Goal: Obtain resource: Obtain resource

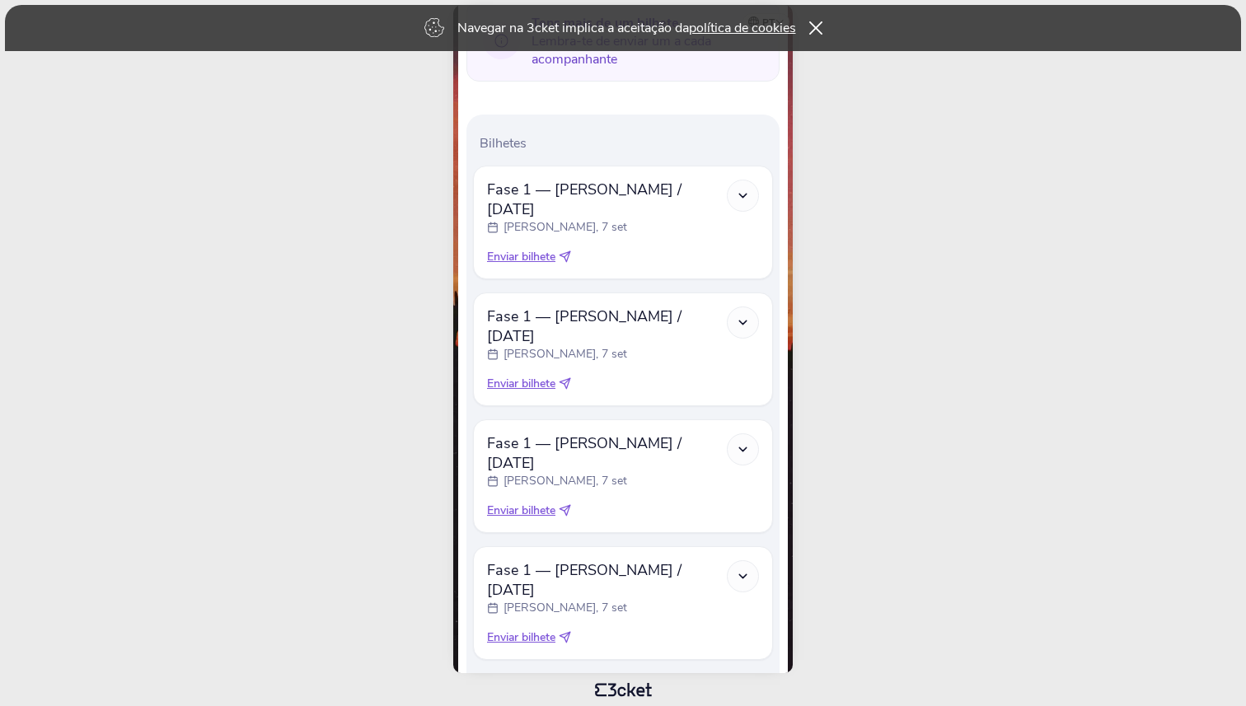
scroll to position [404, 0]
click at [548, 246] on span "Enviar bilhete" at bounding box center [521, 254] width 68 height 16
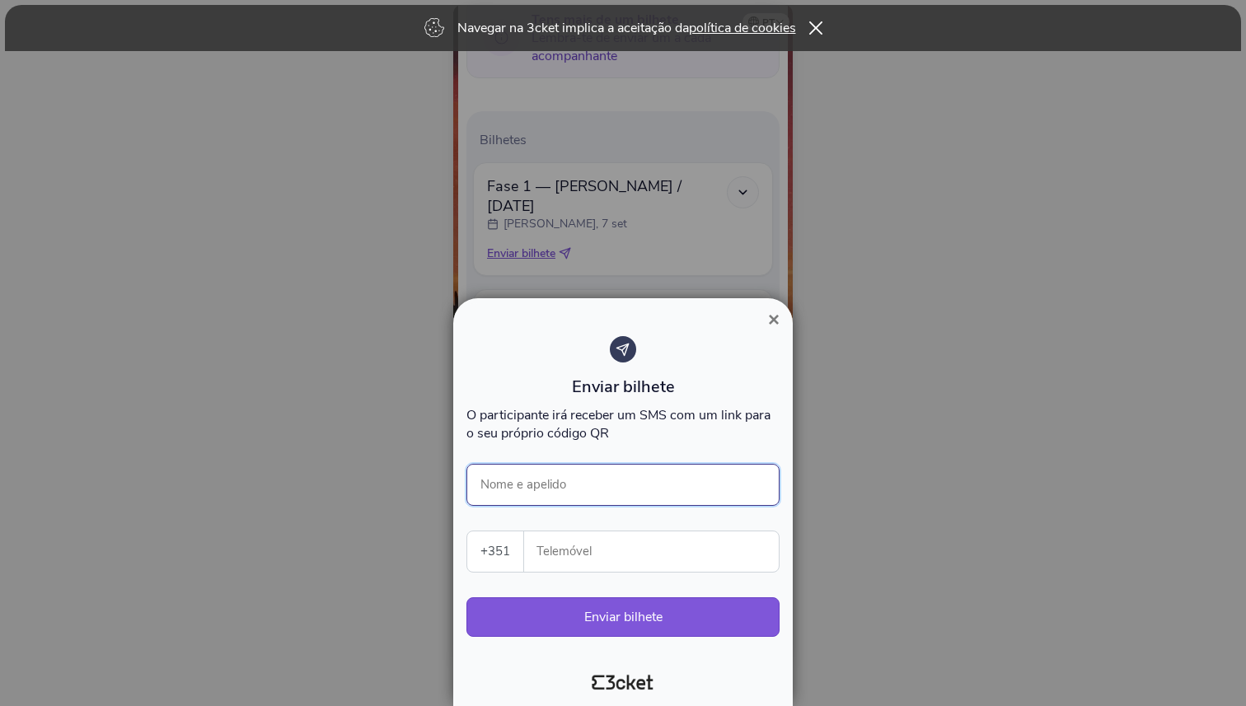
click at [554, 485] on input "Nome e apelido" at bounding box center [622, 485] width 313 height 42
type input "Debora Lima"
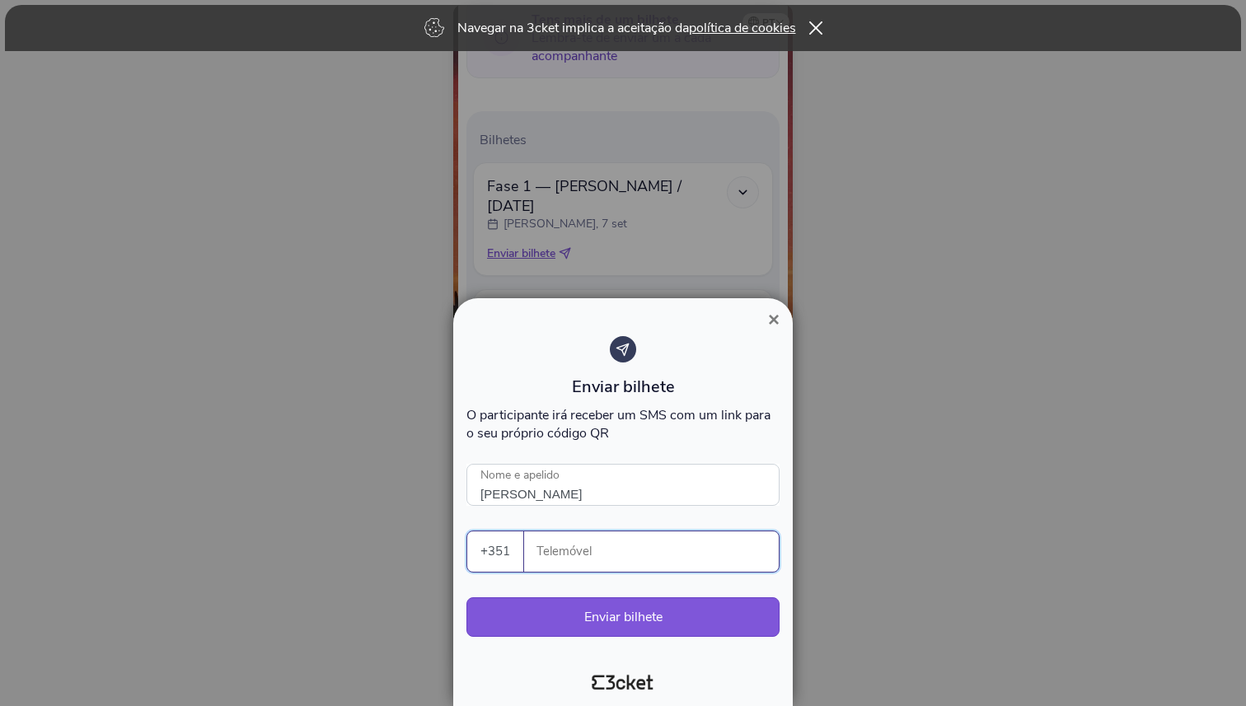
click at [583, 555] on input "Telemóvel" at bounding box center [657, 551] width 241 height 40
paste input "913229892"
type input "913229892"
click at [651, 620] on button "Enviar bilhete" at bounding box center [622, 617] width 313 height 40
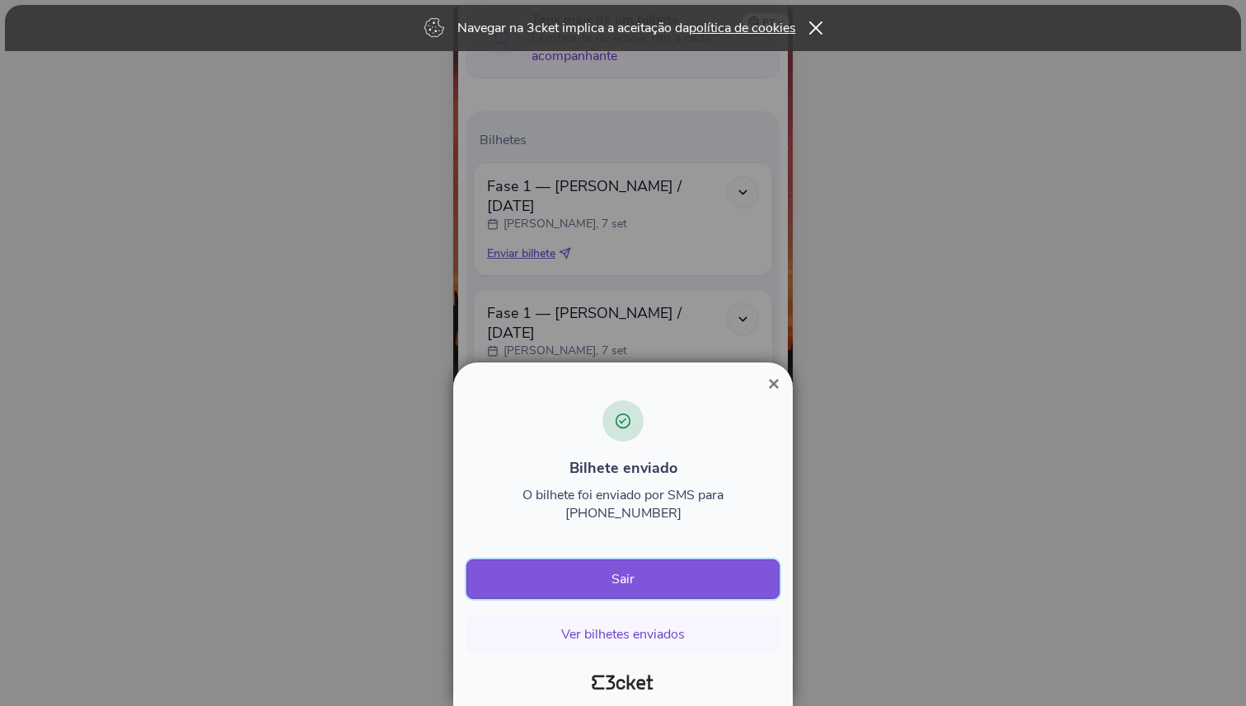
click at [663, 577] on button "Sair" at bounding box center [622, 579] width 313 height 40
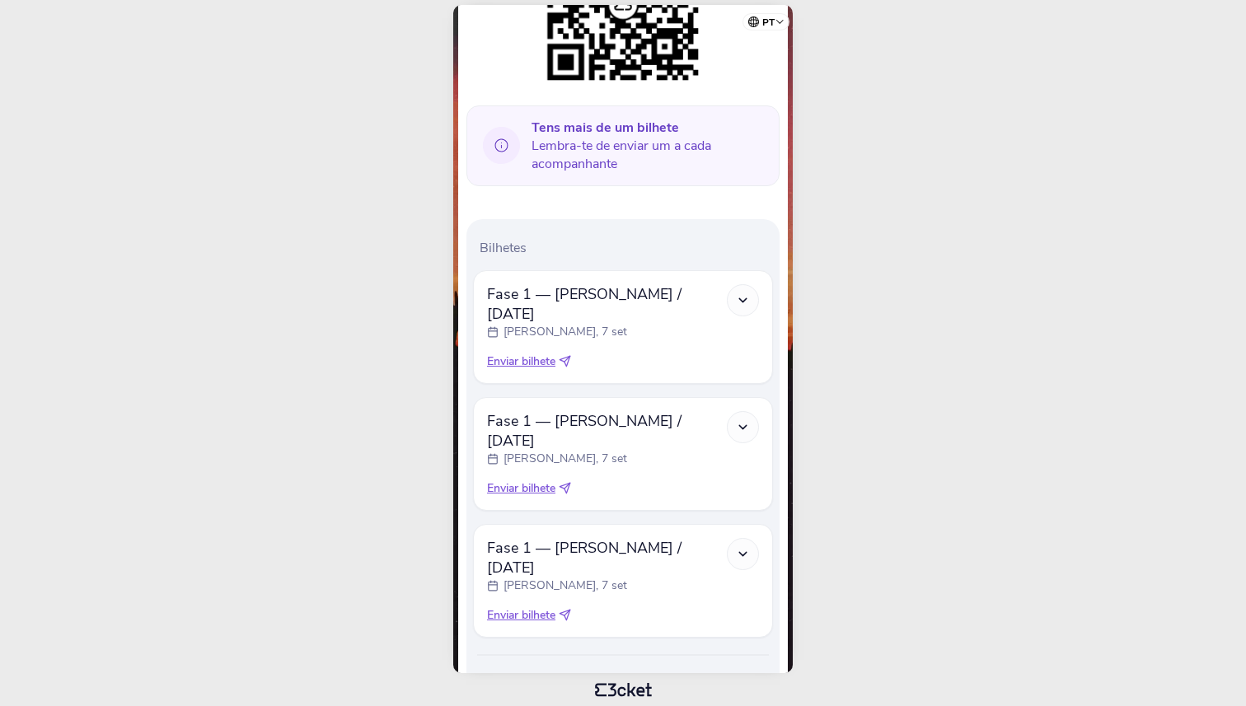
scroll to position [307, 0]
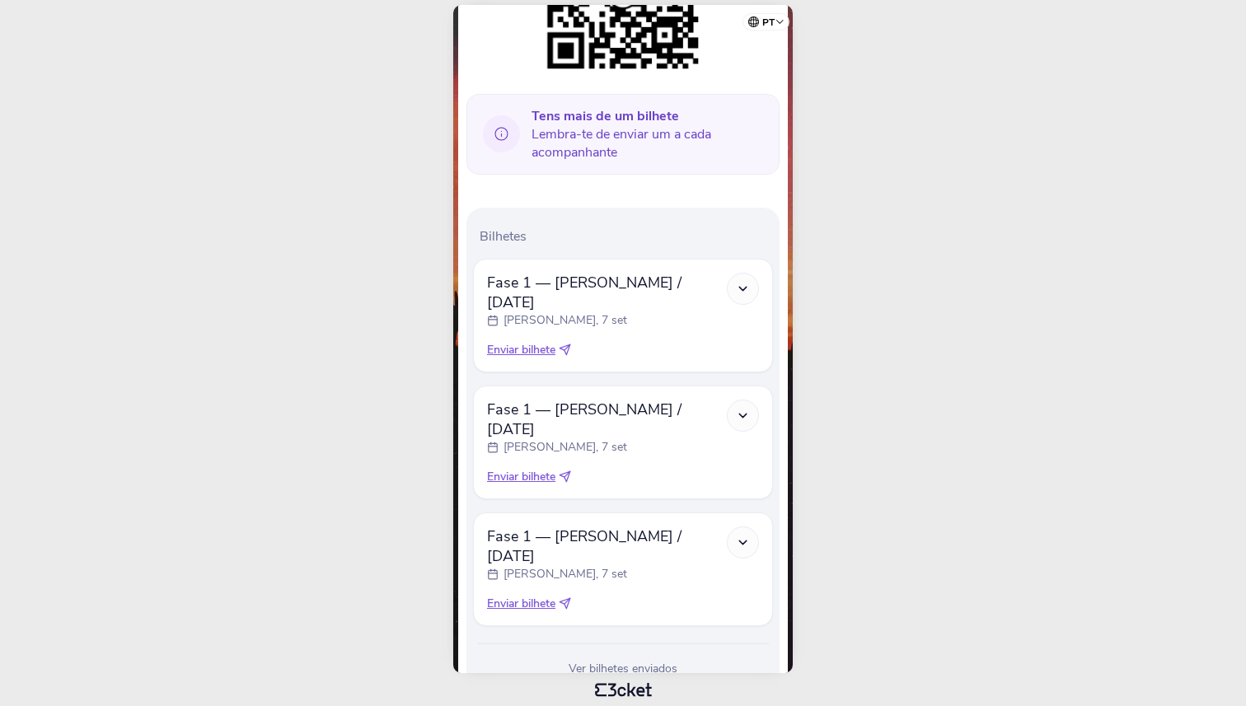
click at [541, 342] on span "Enviar bilhete" at bounding box center [521, 350] width 68 height 16
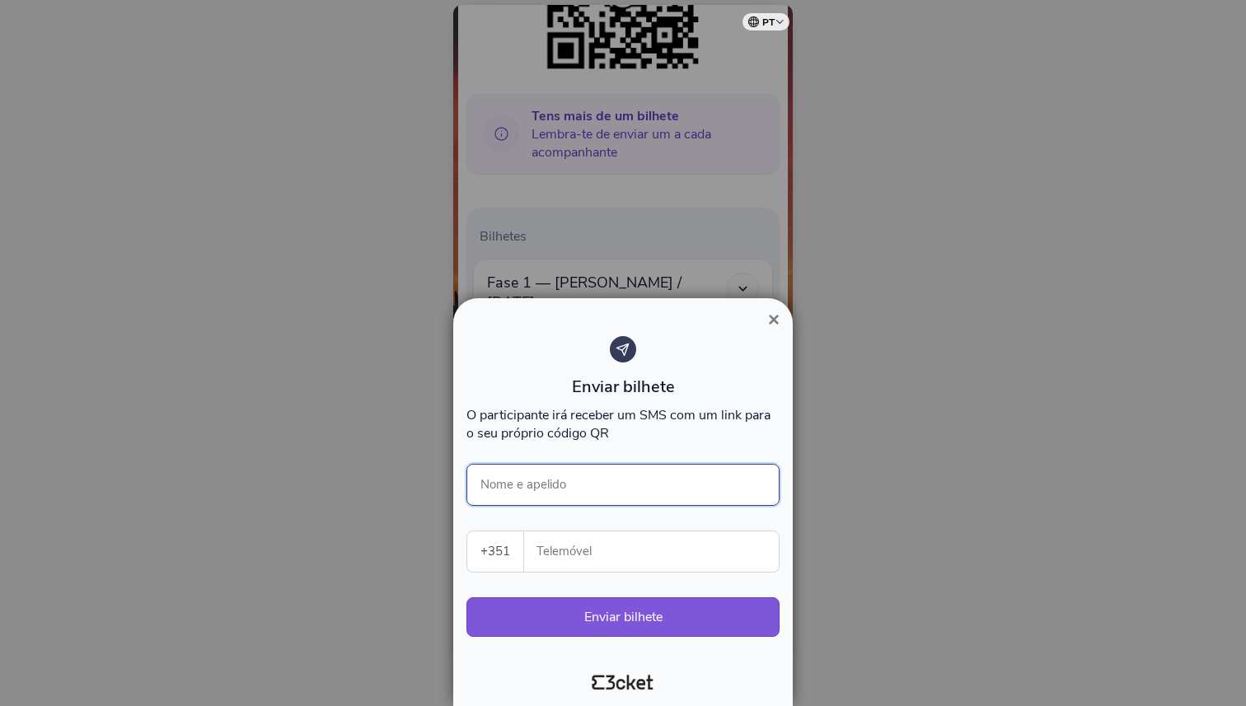
click at [551, 488] on input "Nome e apelido" at bounding box center [622, 485] width 313 height 42
type input "Vania Santos"
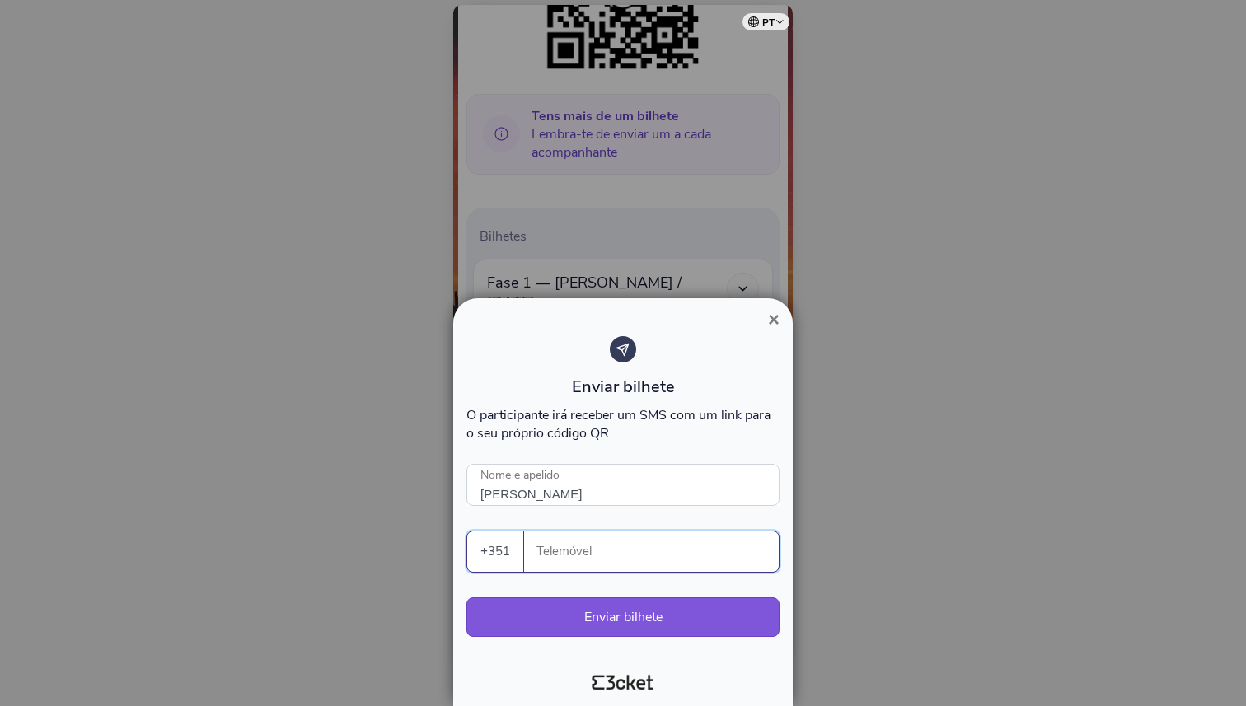
paste input "918010768"
type input "918010768"
click at [658, 622] on button "Enviar bilhete" at bounding box center [622, 617] width 313 height 40
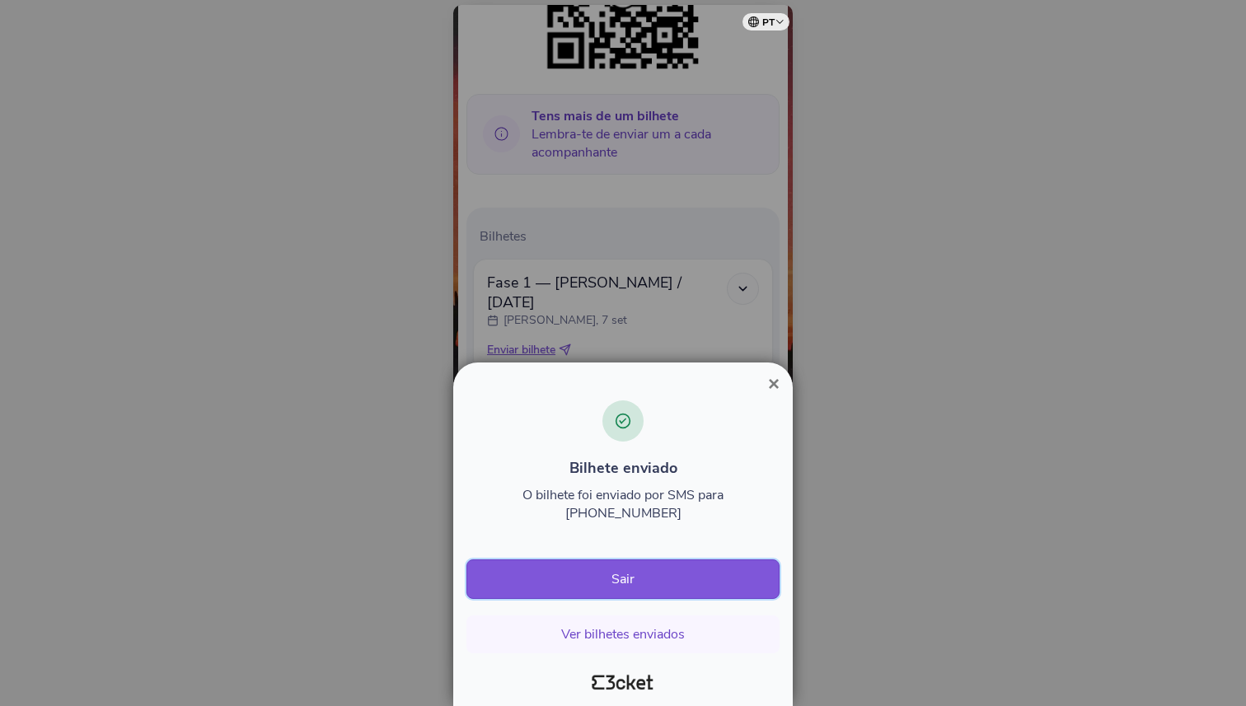
click at [635, 585] on button "Sair" at bounding box center [622, 579] width 313 height 40
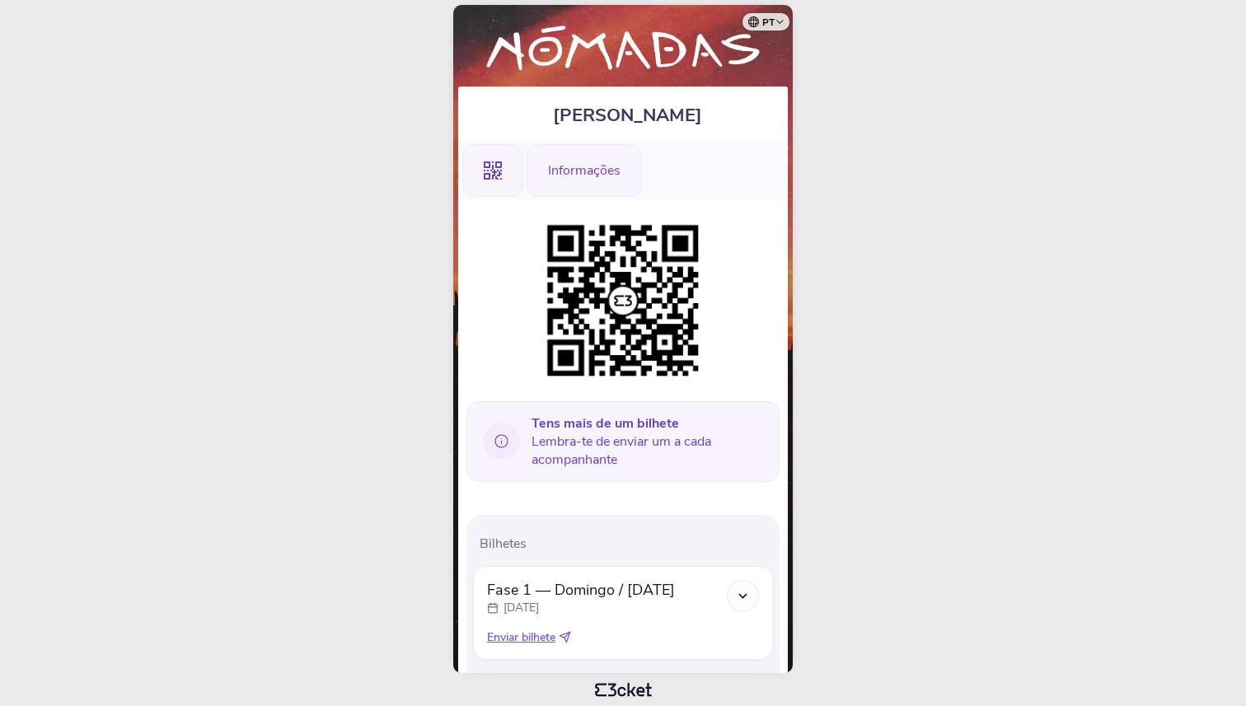
click at [601, 181] on div "Informações" at bounding box center [583, 170] width 115 height 53
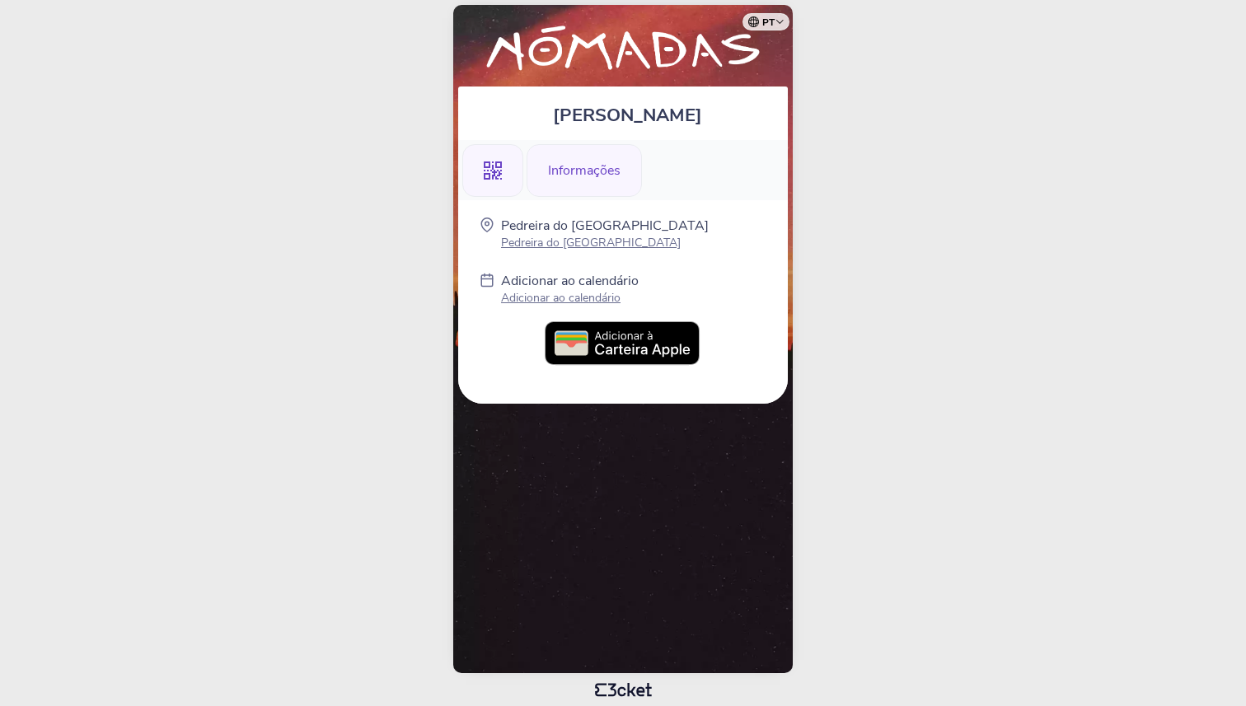
click at [504, 177] on div ".st0{fill-rule:evenodd;clip-rule:evenodd;}" at bounding box center [492, 170] width 61 height 53
